Goal: Task Accomplishment & Management: Manage account settings

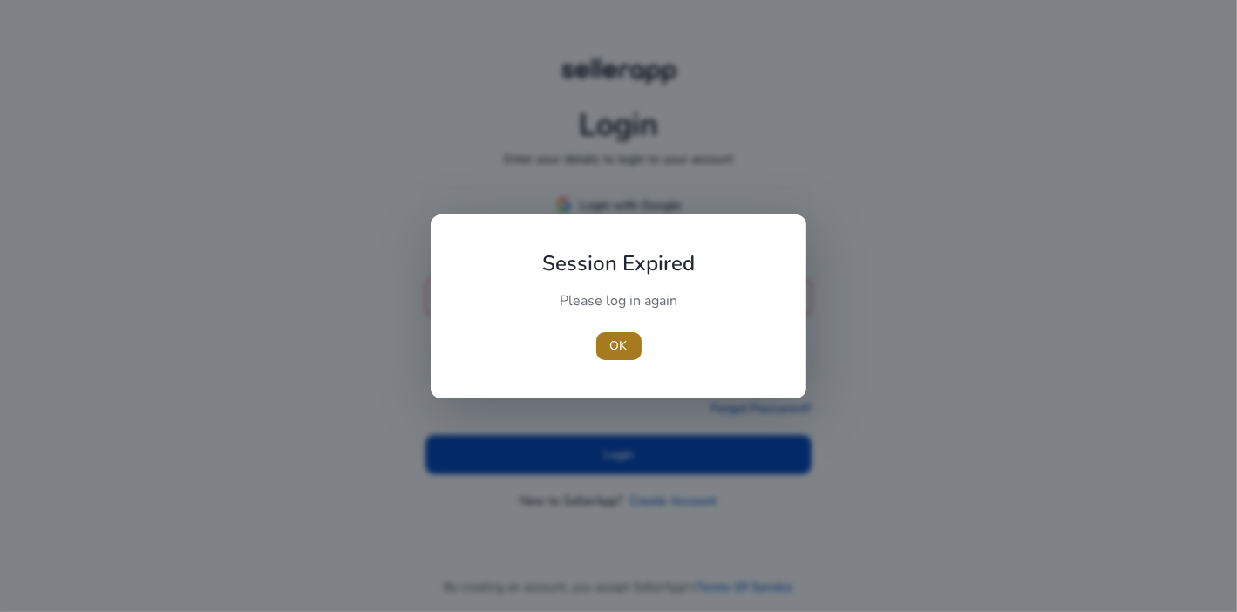
click at [621, 343] on span "OK" at bounding box center [618, 345] width 17 height 18
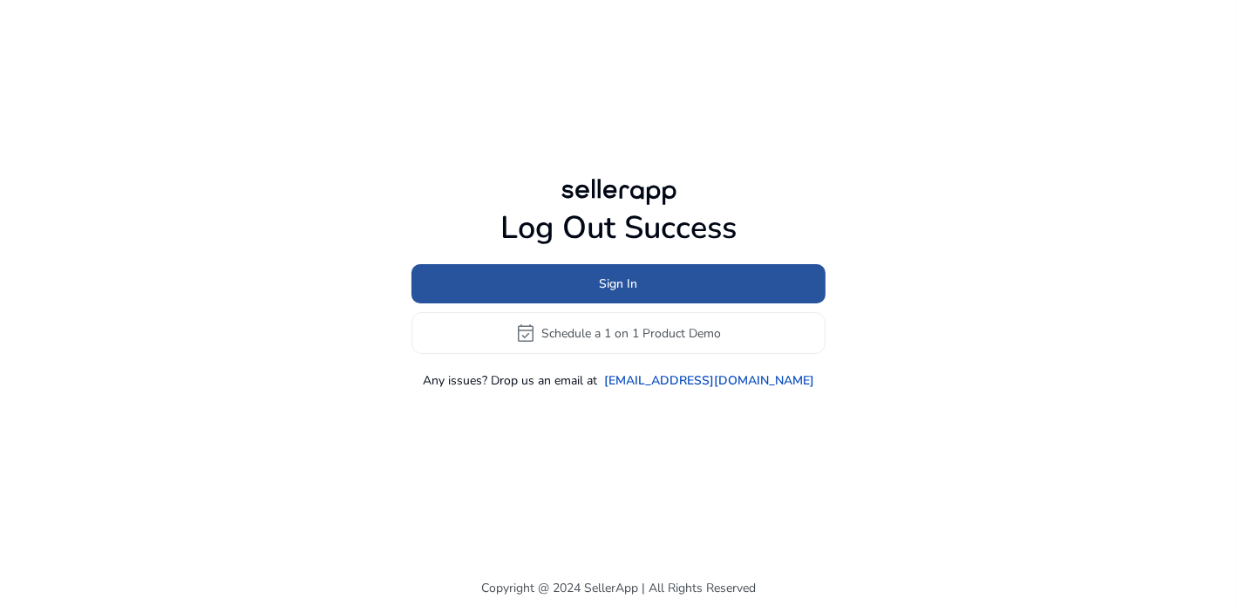
click at [600, 288] on span "Sign In" at bounding box center [619, 284] width 38 height 18
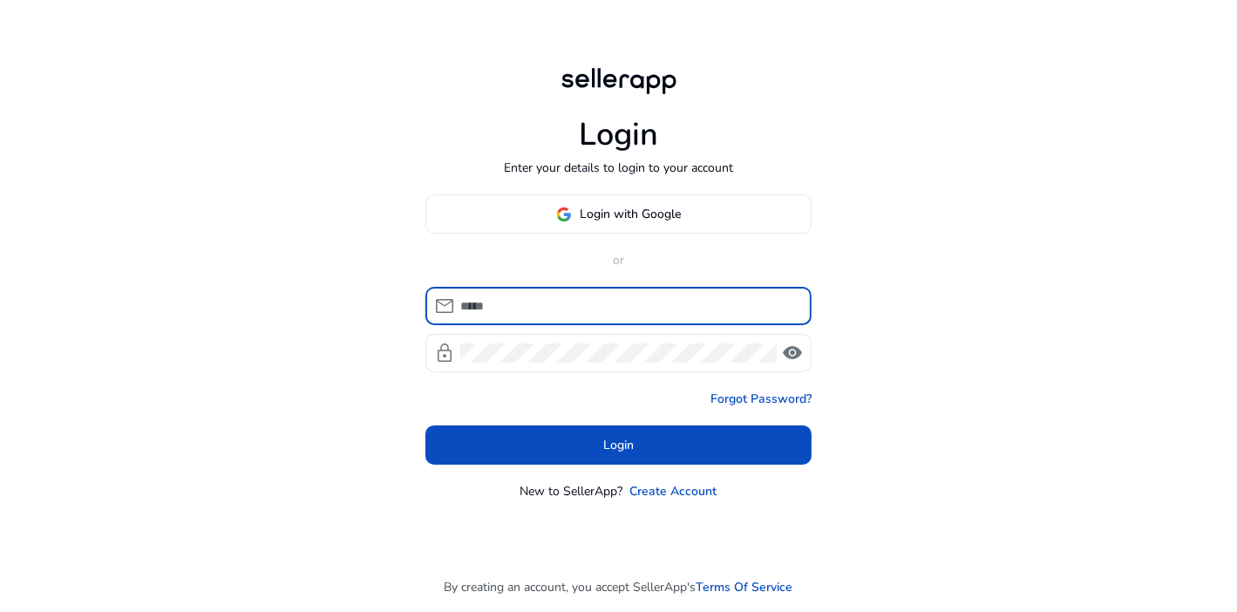
click at [575, 304] on input at bounding box center [628, 305] width 337 height 19
type input "**********"
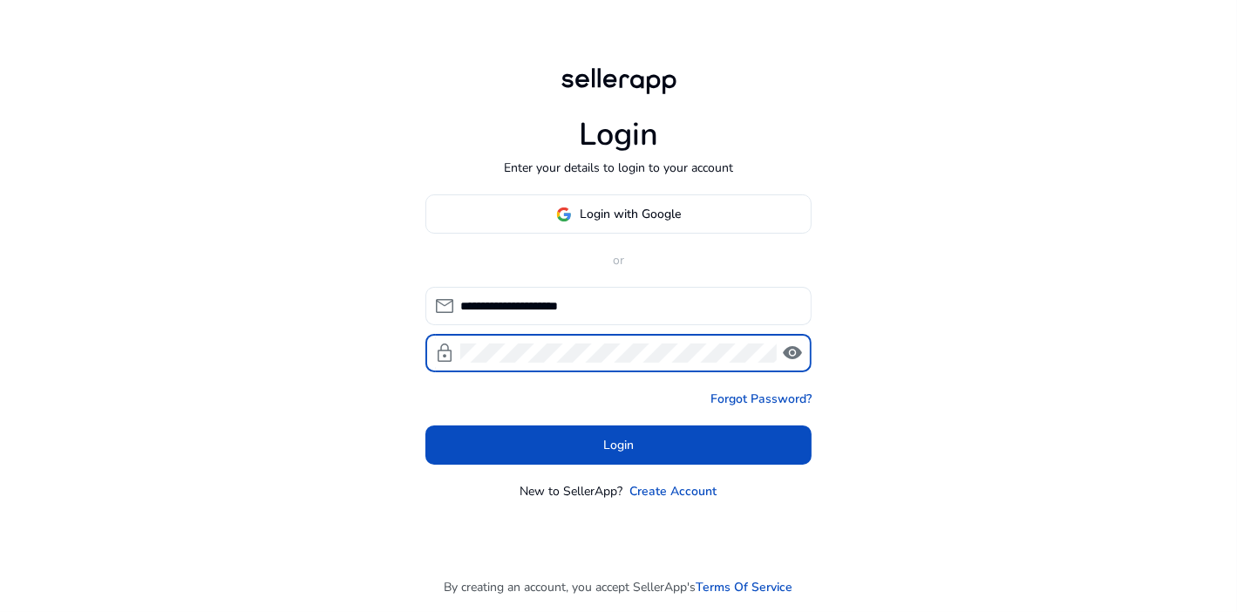
click button "Login" at bounding box center [618, 444] width 386 height 39
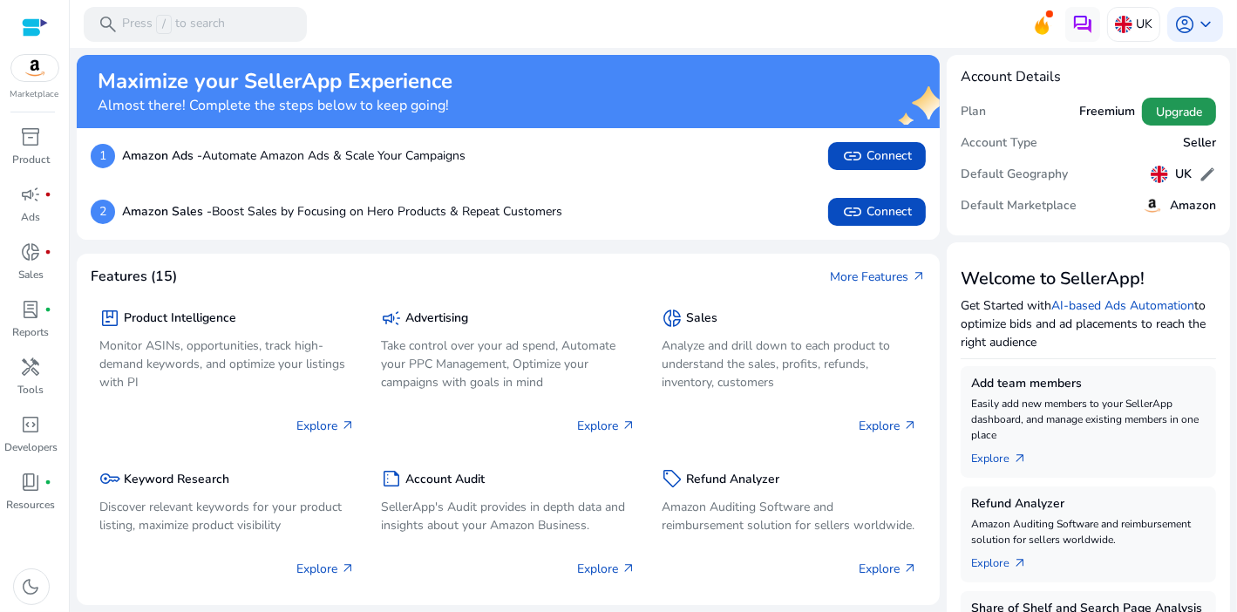
click at [1161, 116] on span "Upgrade" at bounding box center [1179, 112] width 46 height 18
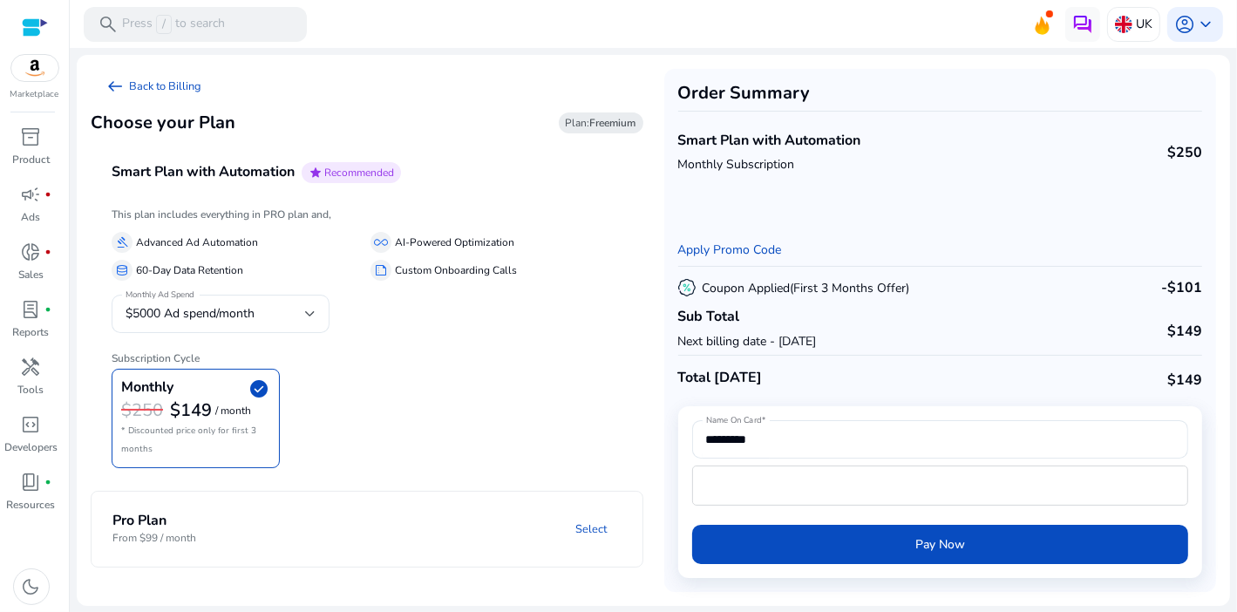
click at [481, 472] on div "This plan includes everything in PRO plan and, gavel Advanced Ad Automation all…" at bounding box center [367, 342] width 553 height 279
click at [560, 458] on div "Monthly check_circle $250 $149 / month * Discounted price only for first 3 mont…" at bounding box center [367, 418] width 511 height 99
click at [296, 305] on div "$5000 Ad spend/month" at bounding box center [216, 313] width 180 height 19
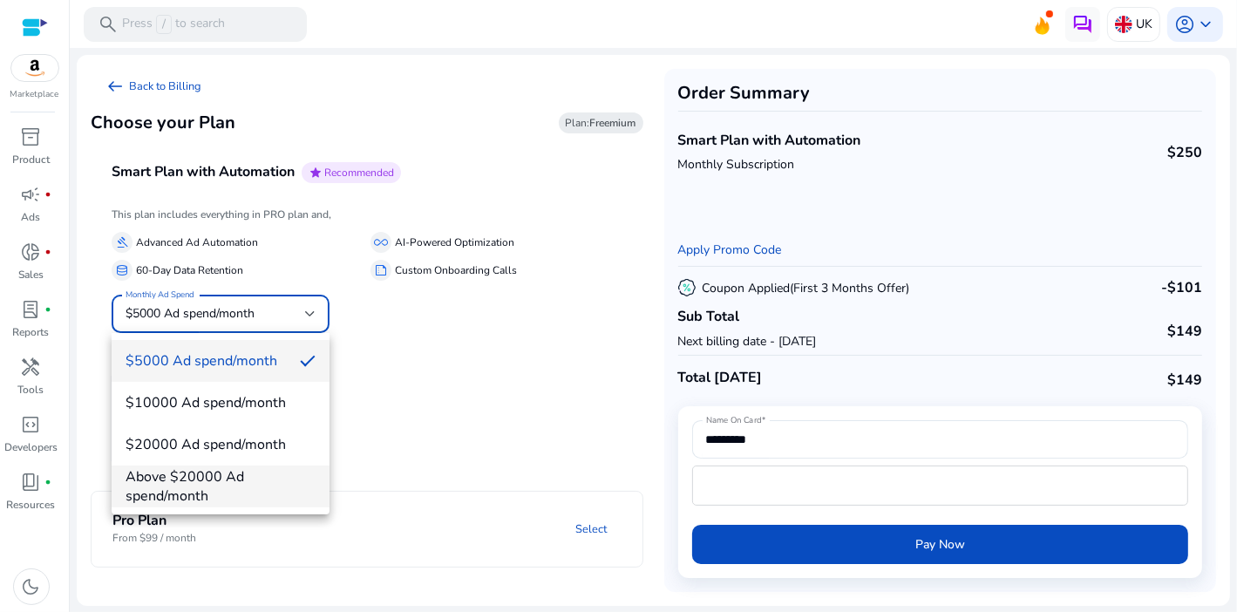
click at [307, 315] on div at bounding box center [618, 306] width 1237 height 612
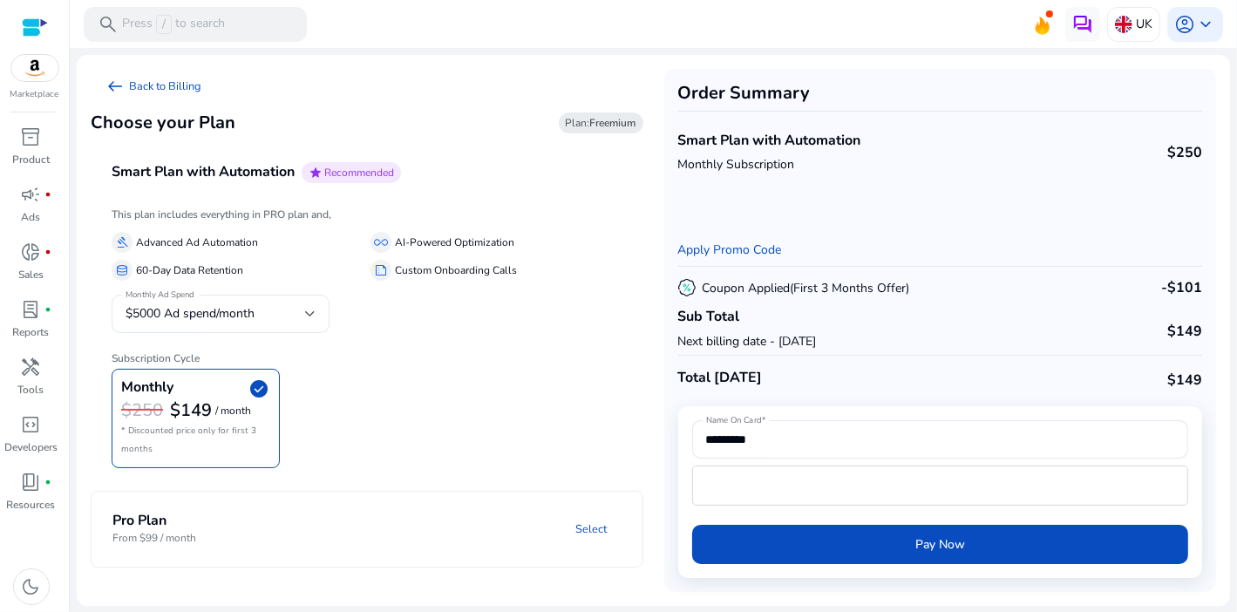
click at [426, 350] on h6 "Subscription Cycle" at bounding box center [367, 351] width 511 height 26
click at [416, 402] on div "Monthly check_circle $250 $149 / month * Discounted price only for first 3 mont…" at bounding box center [367, 418] width 511 height 99
click at [150, 524] on h4 "Pro Plan" at bounding box center [154, 521] width 84 height 17
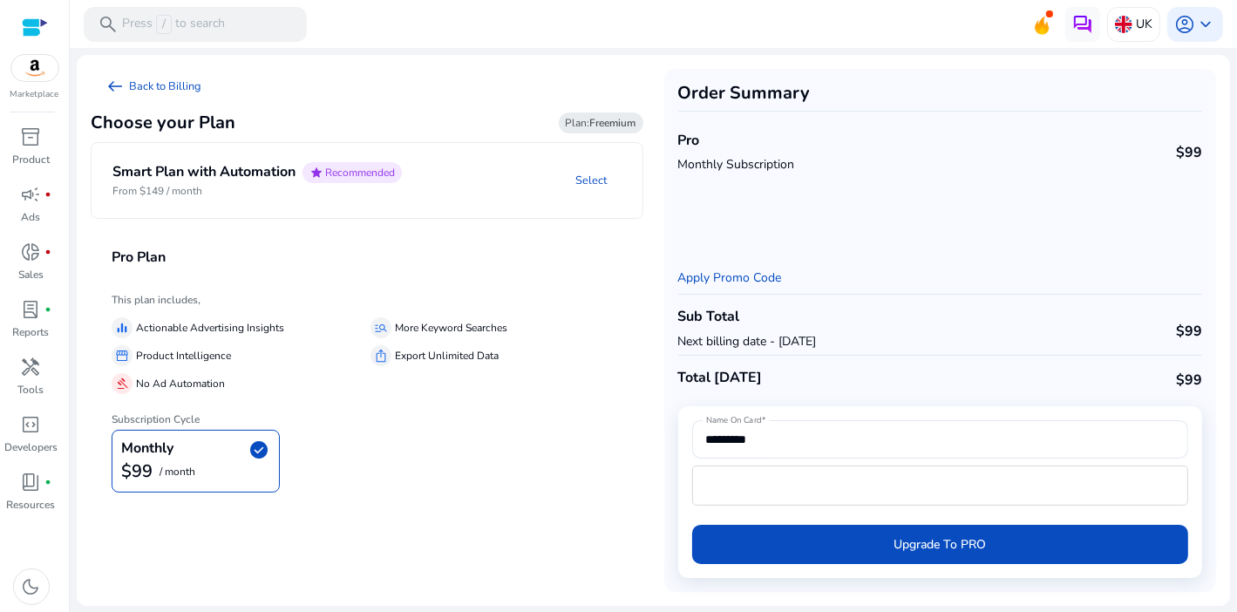
click at [401, 471] on div "Monthly check_circle $99 / month" at bounding box center [367, 461] width 511 height 63
click at [485, 443] on div "Monthly check_circle $99 / month" at bounding box center [367, 461] width 511 height 63
click at [1179, 27] on span "account_circle" at bounding box center [1184, 24] width 21 height 21
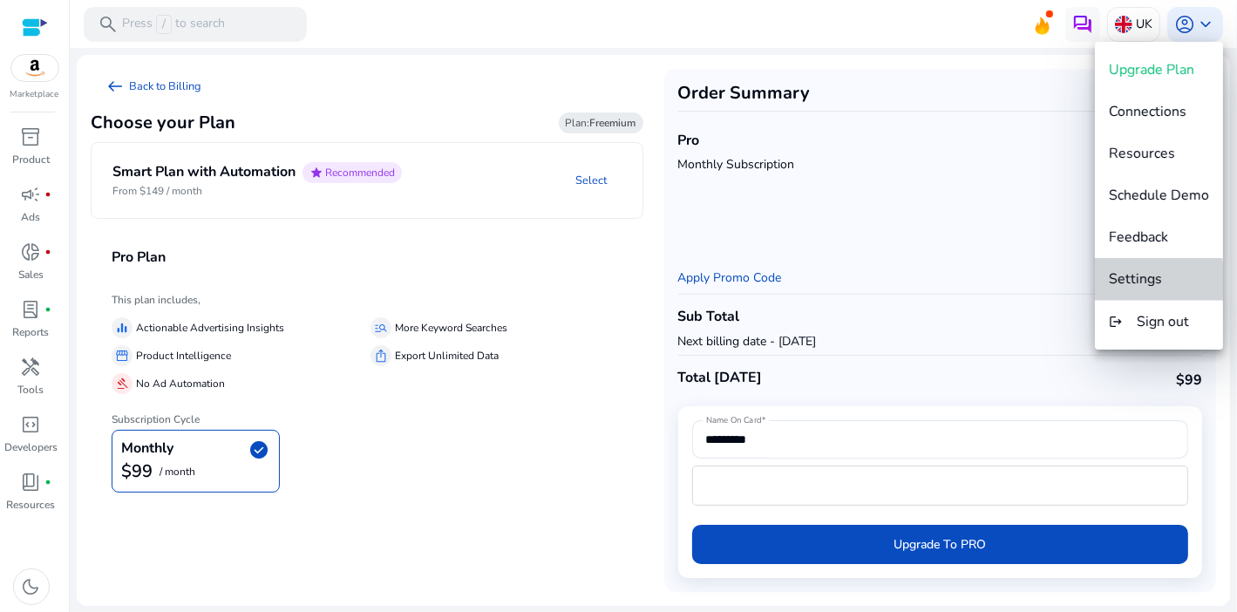
click at [1137, 283] on span "Settings" at bounding box center [1135, 278] width 53 height 19
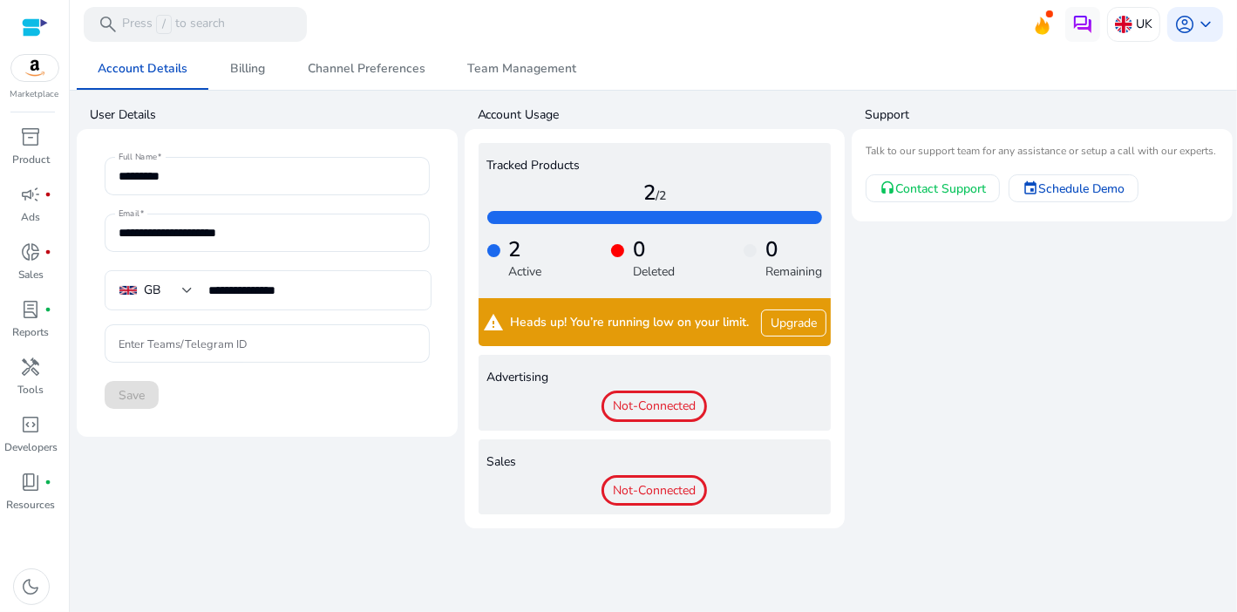
click at [420, 512] on app-user-information "**********" at bounding box center [267, 313] width 381 height 429
click at [254, 75] on span "Billing" at bounding box center [247, 69] width 35 height 12
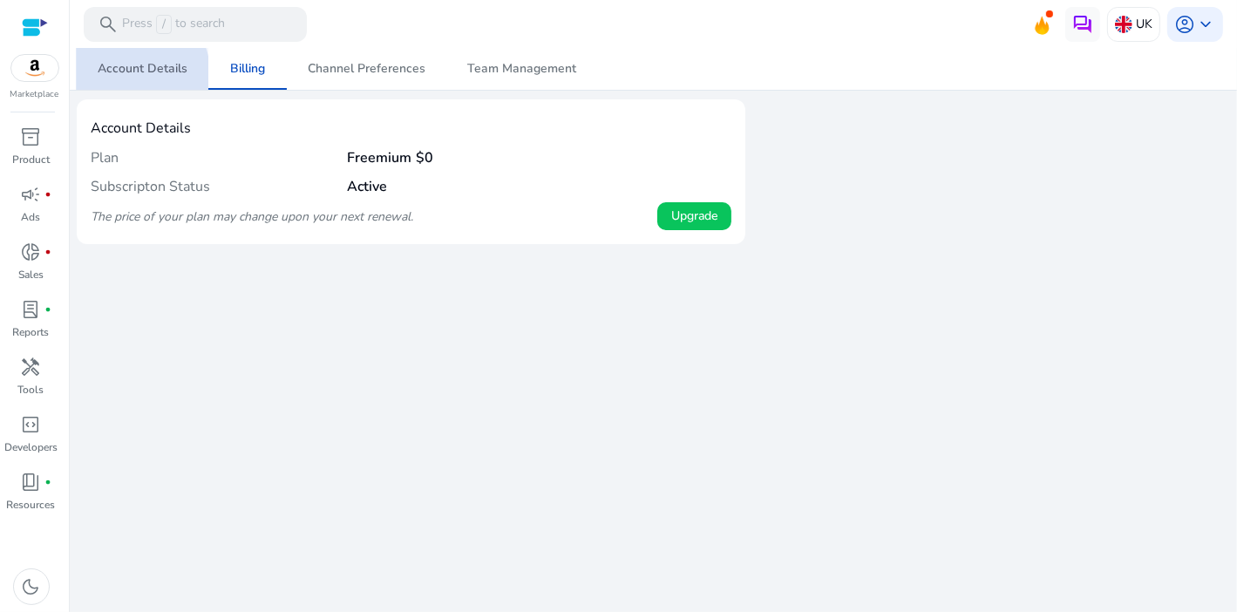
click at [118, 78] on span "Account Details" at bounding box center [143, 69] width 90 height 42
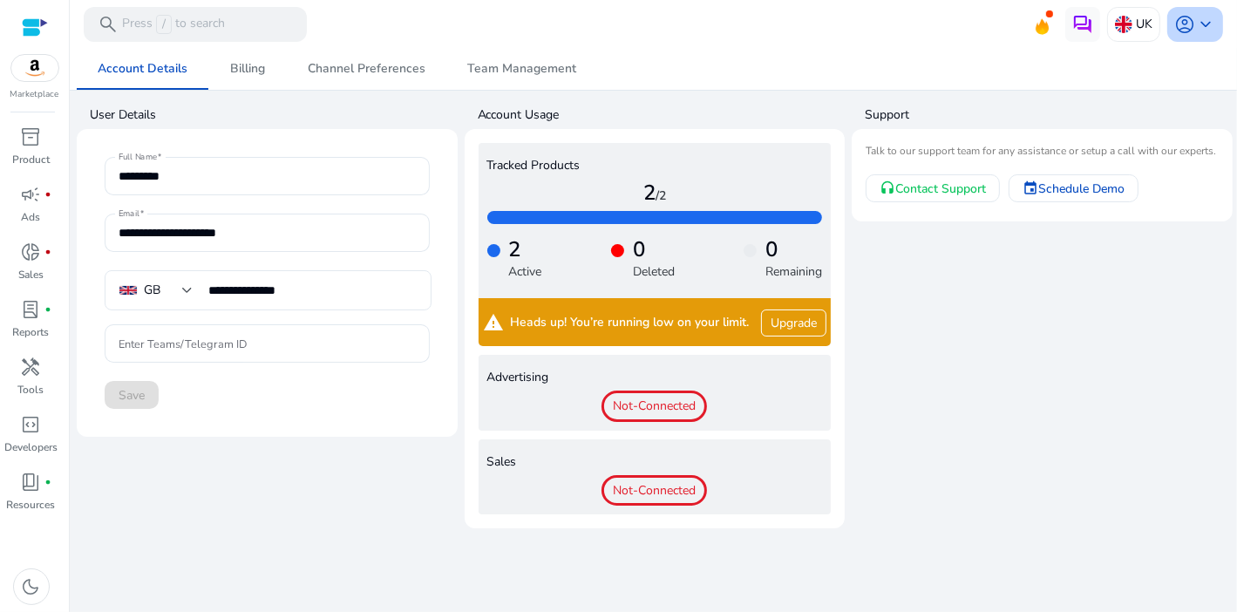
click at [1194, 28] on span "account_circle" at bounding box center [1184, 24] width 21 height 21
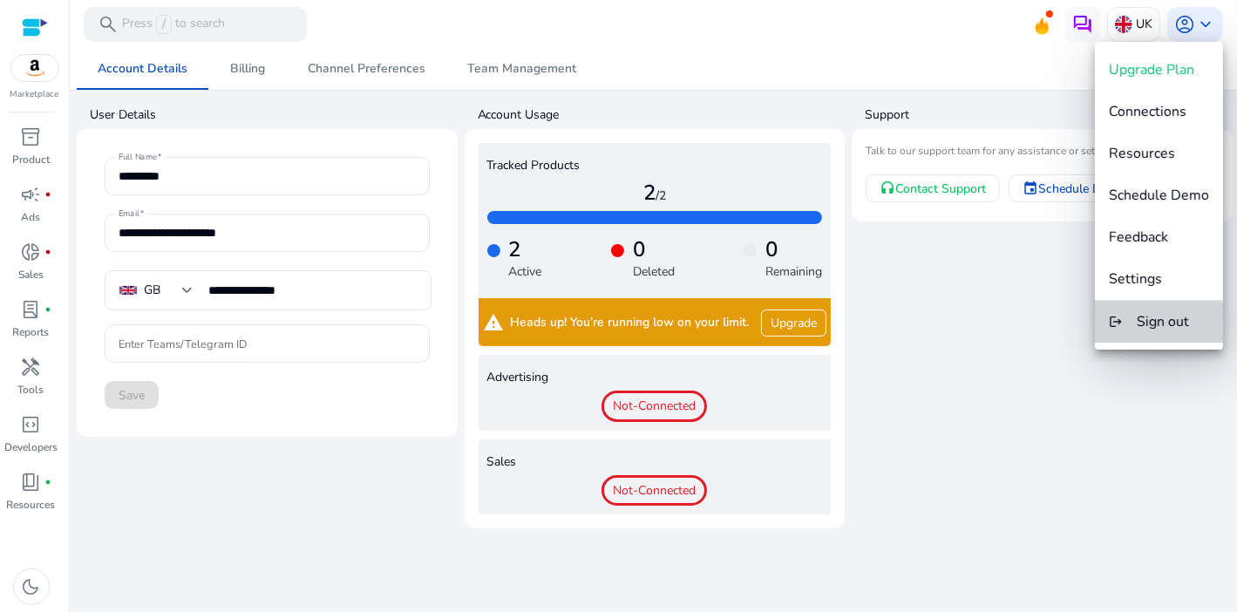
click at [1154, 336] on button "logout Sign out" at bounding box center [1159, 322] width 128 height 42
